Goal: Obtain resource: Obtain resource

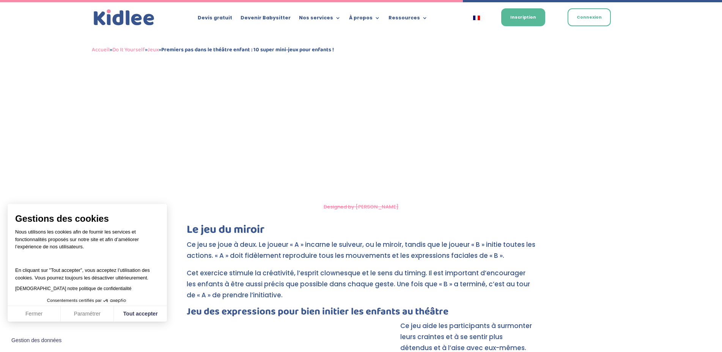
scroll to position [2206, 0]
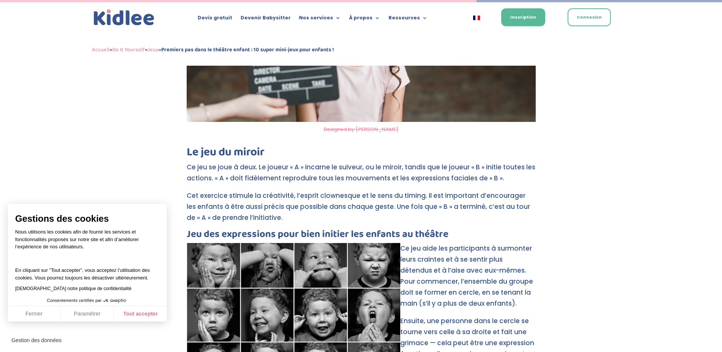
drag, startPoint x: 173, startPoint y: 282, endPoint x: 157, endPoint y: 307, distance: 30.0
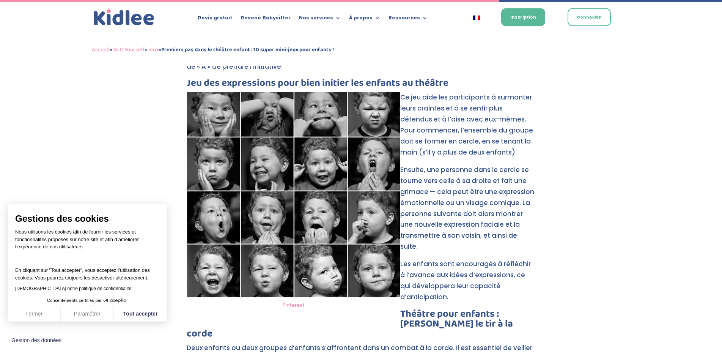
scroll to position [2361, 0]
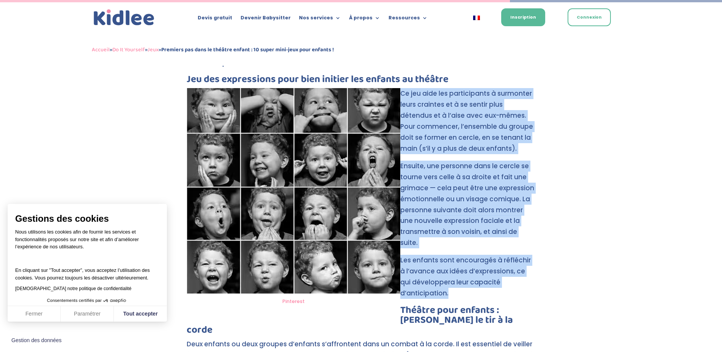
drag, startPoint x: 401, startPoint y: 70, endPoint x: 534, endPoint y: 250, distance: 223.8
copy div "Ce jeu aide les participants à surmonter leurs craintes et à se sentir plus dét…"
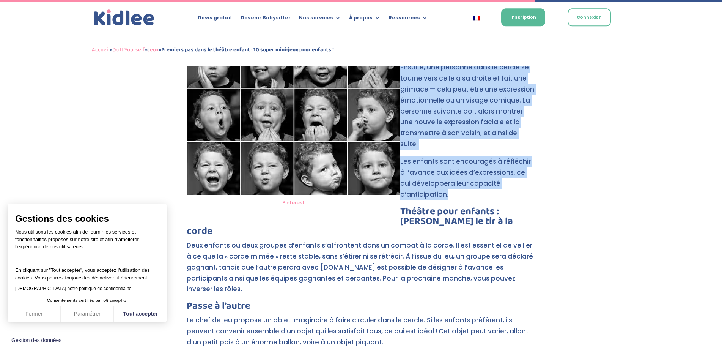
scroll to position [2477, 0]
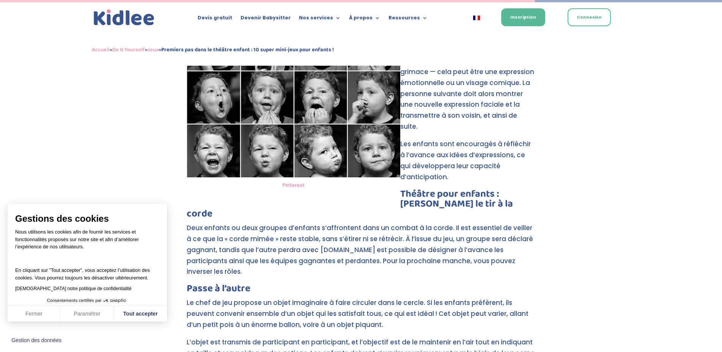
click at [400, 222] on p "Deux enfants ou deux groupes d’enfants s’affrontent dans un combat à la corde. …" at bounding box center [361, 252] width 349 height 61
click at [401, 222] on p "Deux enfants ou deux groupes d’enfants s’affrontent dans un combat à la corde. …" at bounding box center [361, 252] width 349 height 61
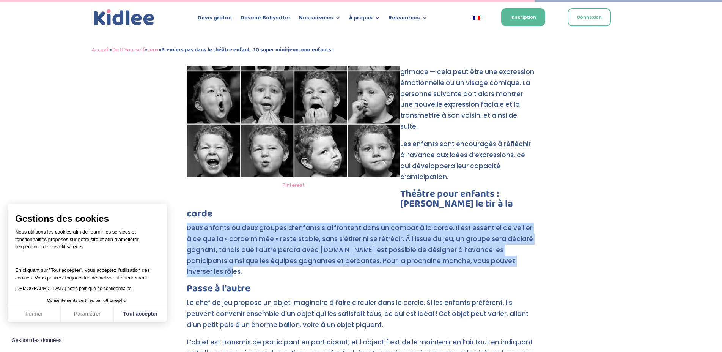
drag, startPoint x: 400, startPoint y: 175, endPoint x: 412, endPoint y: 226, distance: 52.6
click at [412, 226] on p "Deux enfants ou deux groupes d’enfants s’affrontent dans un combat à la corde. …" at bounding box center [361, 252] width 349 height 61
copy p "Deux enfants ou deux groupes d’enfants s’affrontent dans un combat à la corde. …"
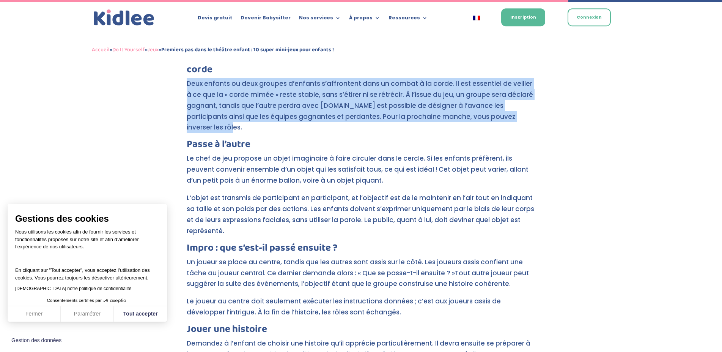
scroll to position [2632, 0]
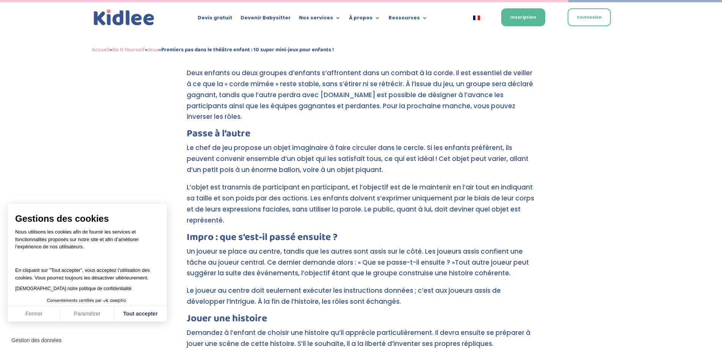
click at [409, 285] on p "Le joueur au centre doit seulement exécuter les instructions données ; c’est au…" at bounding box center [361, 299] width 349 height 28
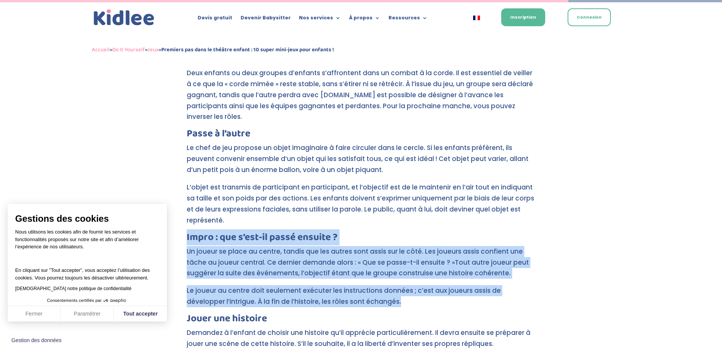
drag, startPoint x: 408, startPoint y: 259, endPoint x: 189, endPoint y: 192, distance: 229.2
copy div "Impro : que s’est-il passé ensuite ? Un joueur se place au centre, tandis que l…"
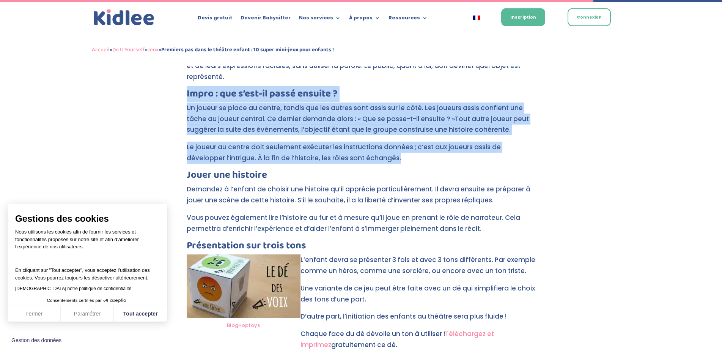
scroll to position [2786, 0]
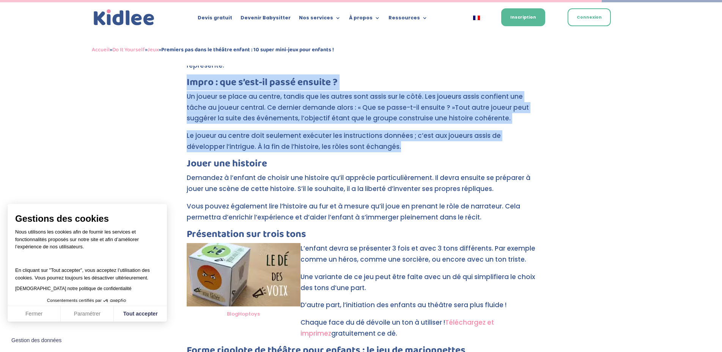
drag, startPoint x: 188, startPoint y: 188, endPoint x: 441, endPoint y: 286, distance: 271.2
copy div "Présentation sur trois tons BlogHoptoys L’enfant devra se présenter 3 fois et a…"
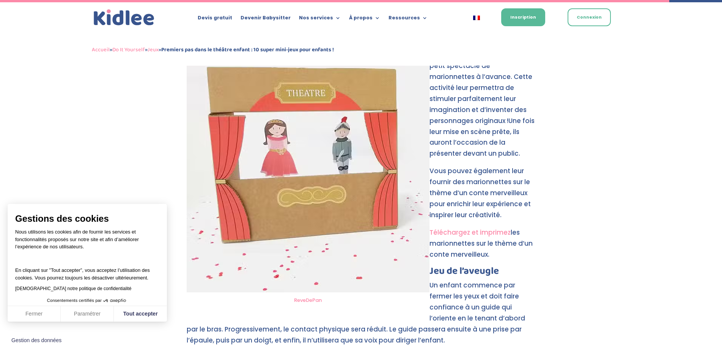
scroll to position [3135, 0]
